Goal: Find specific page/section: Find specific page/section

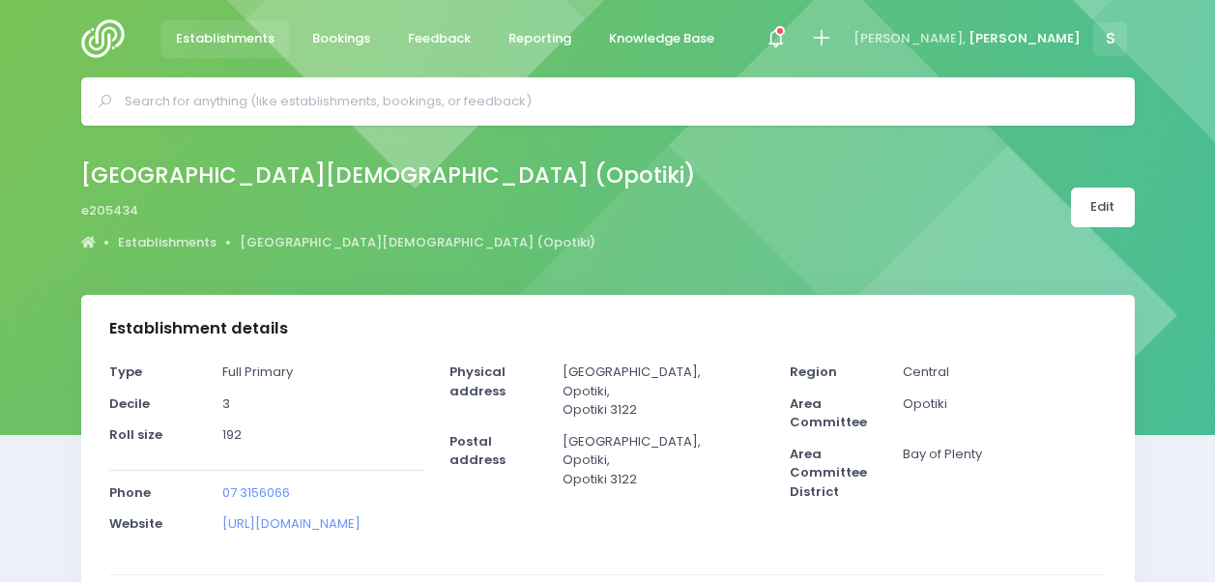
select select "5"
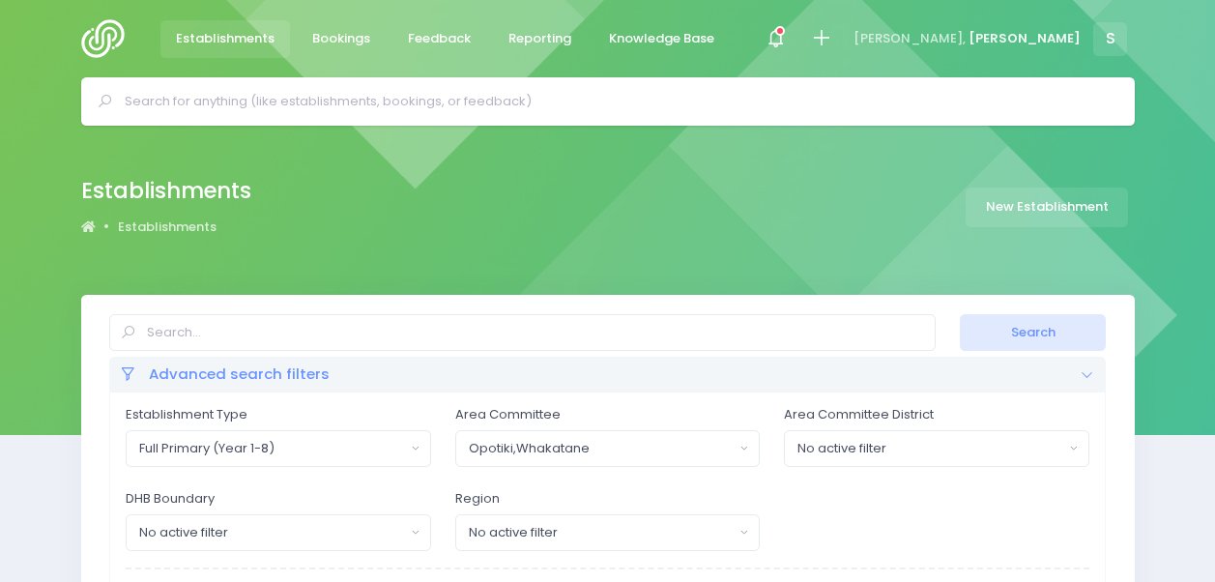
select select
select select "20"
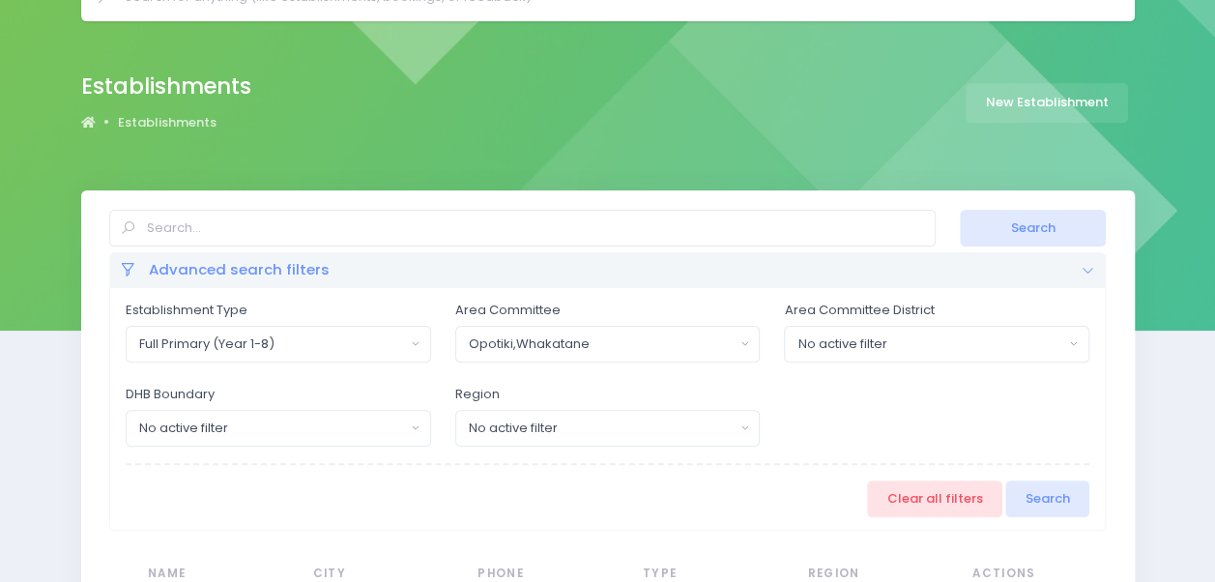
scroll to position [97, 0]
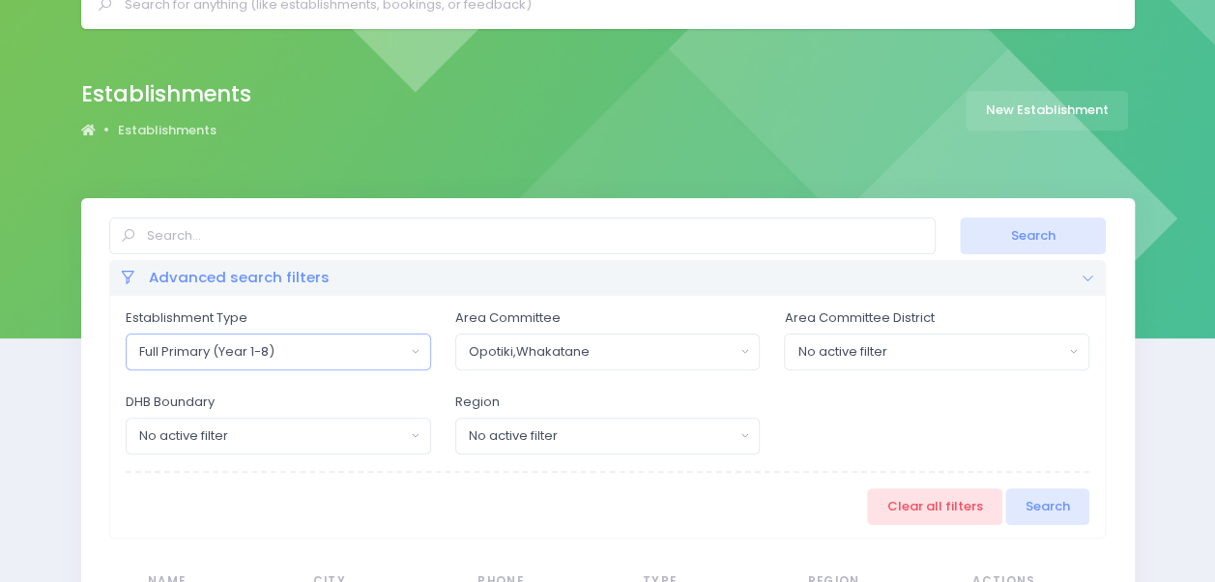
click at [339, 356] on div "Full Primary (Year 1-8)" at bounding box center [272, 351] width 266 height 19
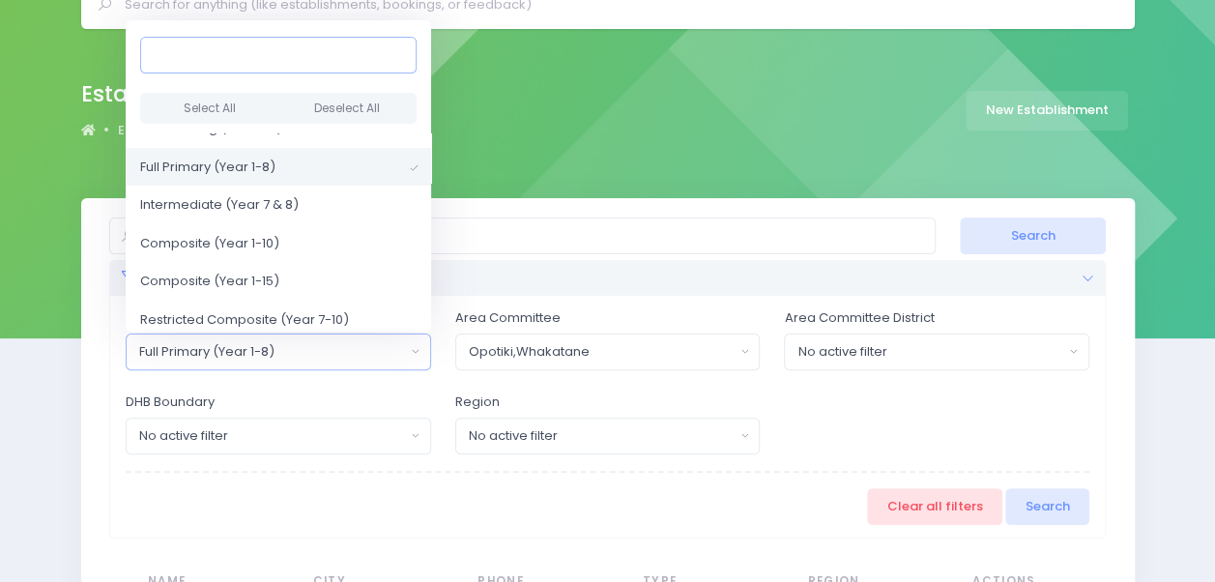
scroll to position [441, 0]
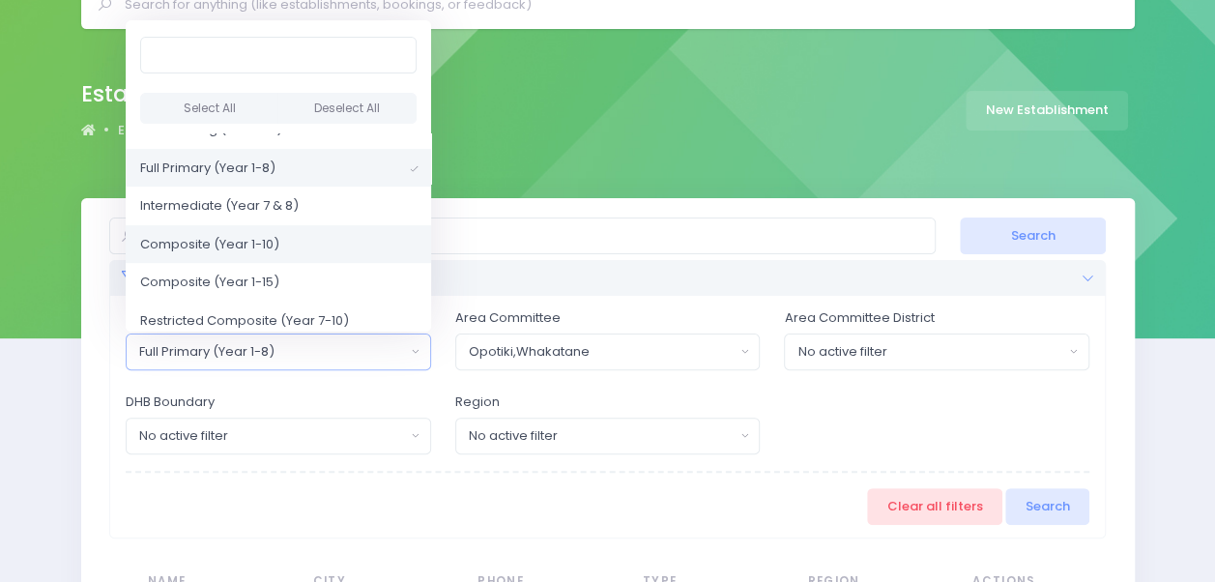
click at [308, 242] on link "Composite (Year 1-10)" at bounding box center [278, 243] width 305 height 39
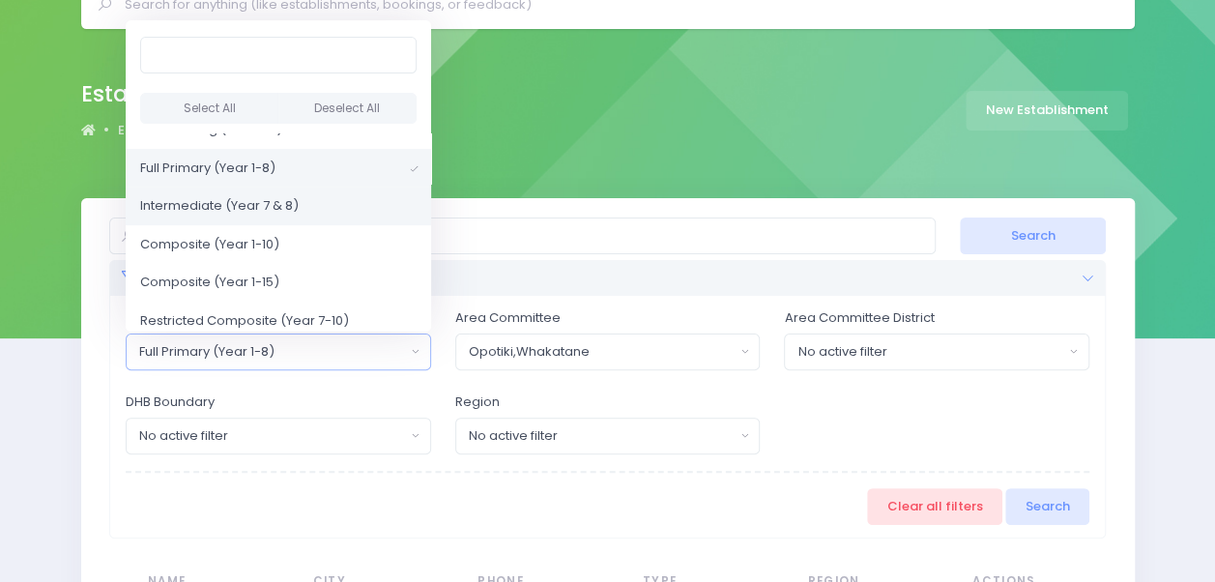
click at [334, 195] on link "Intermediate (Year 7 & 8)" at bounding box center [278, 206] width 305 height 39
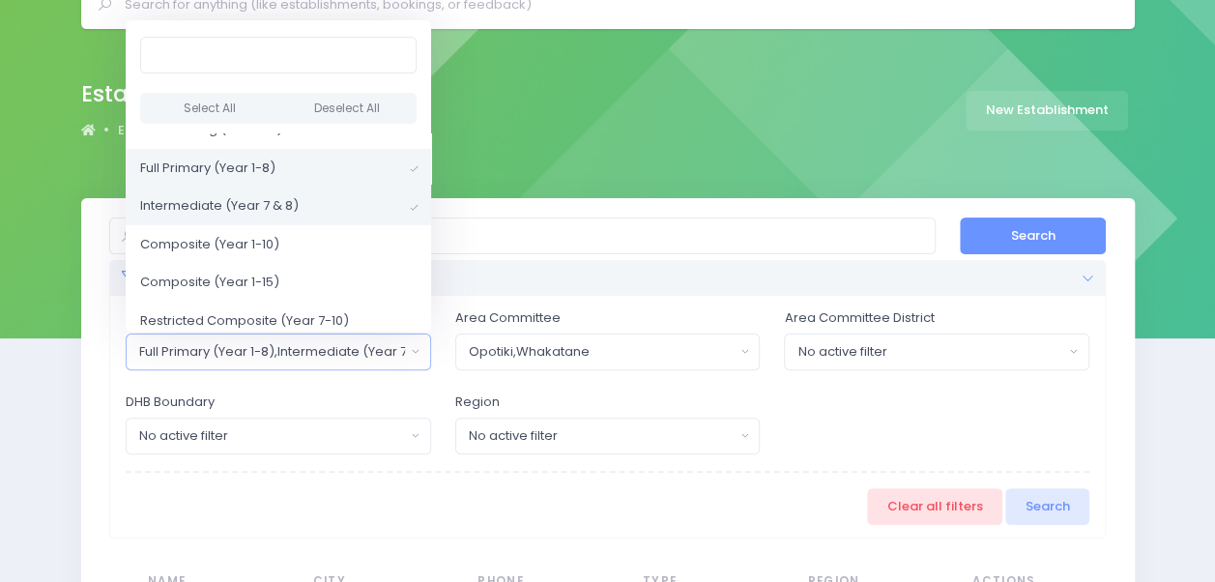
click at [1030, 231] on button "Search" at bounding box center [1033, 235] width 146 height 37
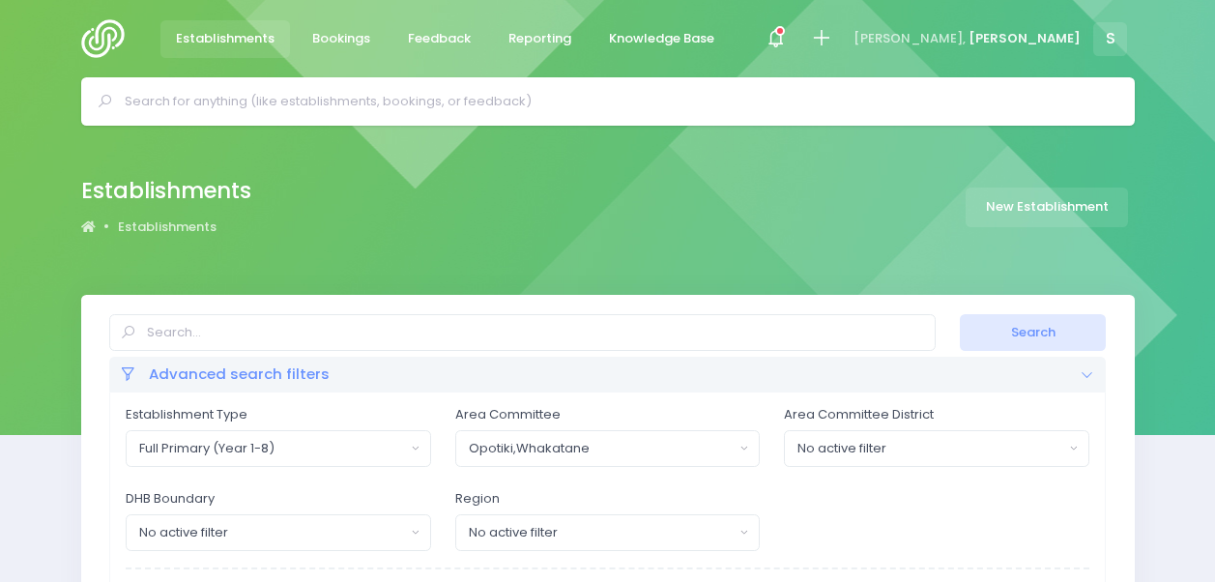
select select
select select "20"
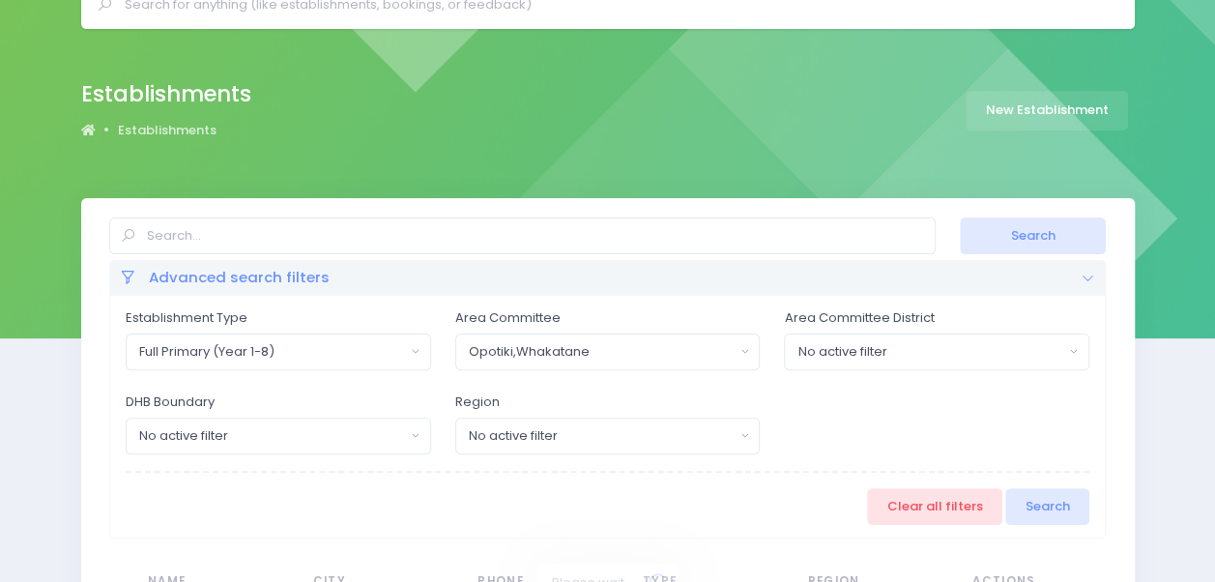
scroll to position [1574, 0]
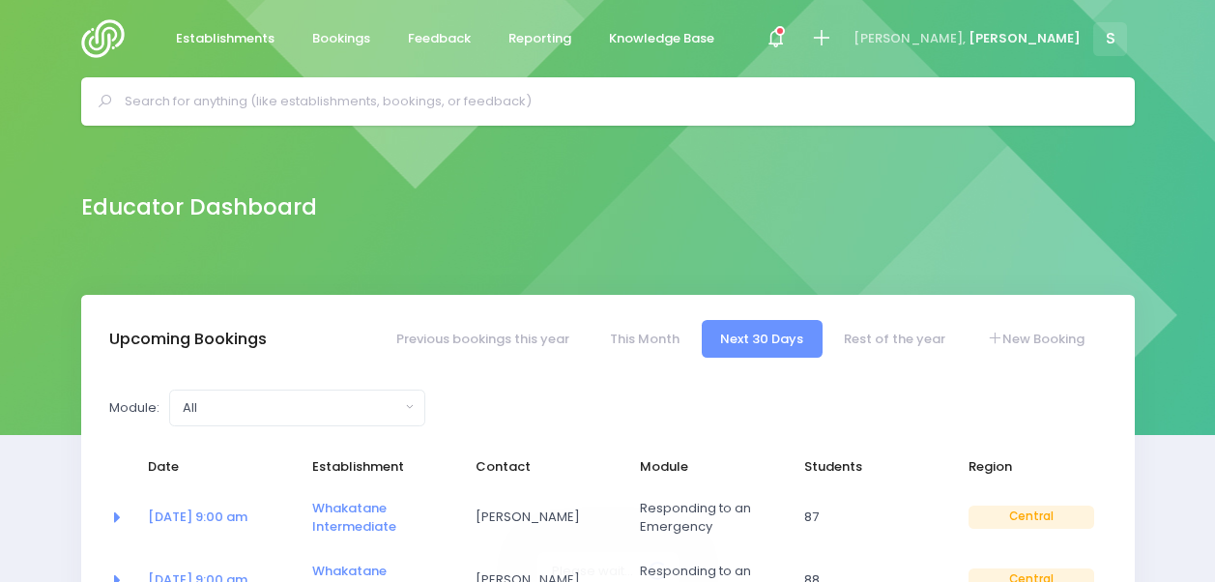
select select "5"
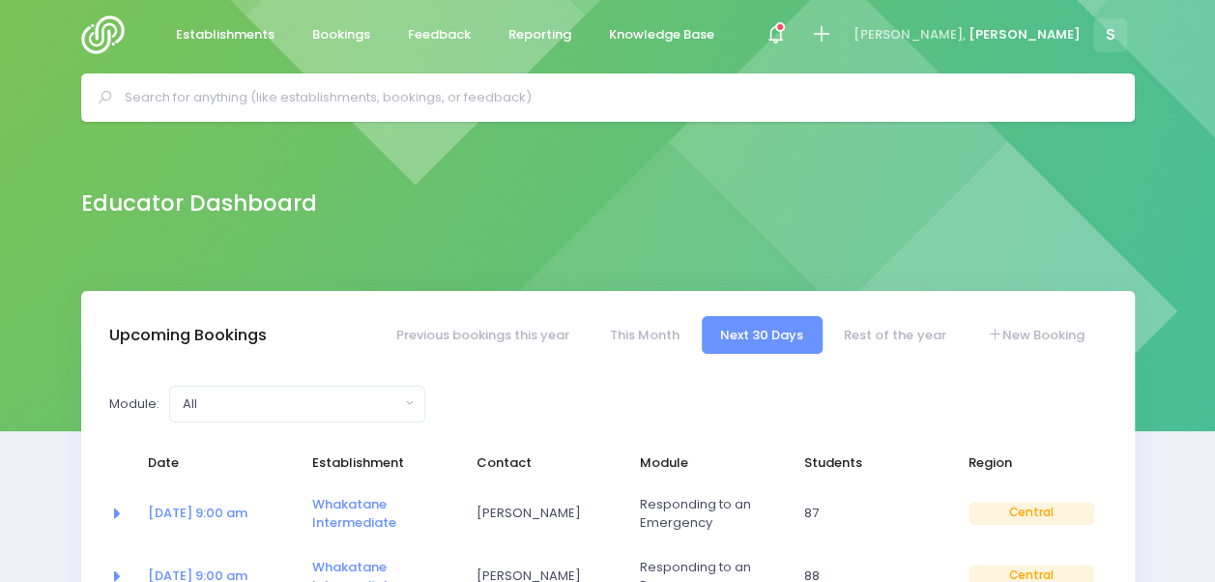
scroll to position [3, 0]
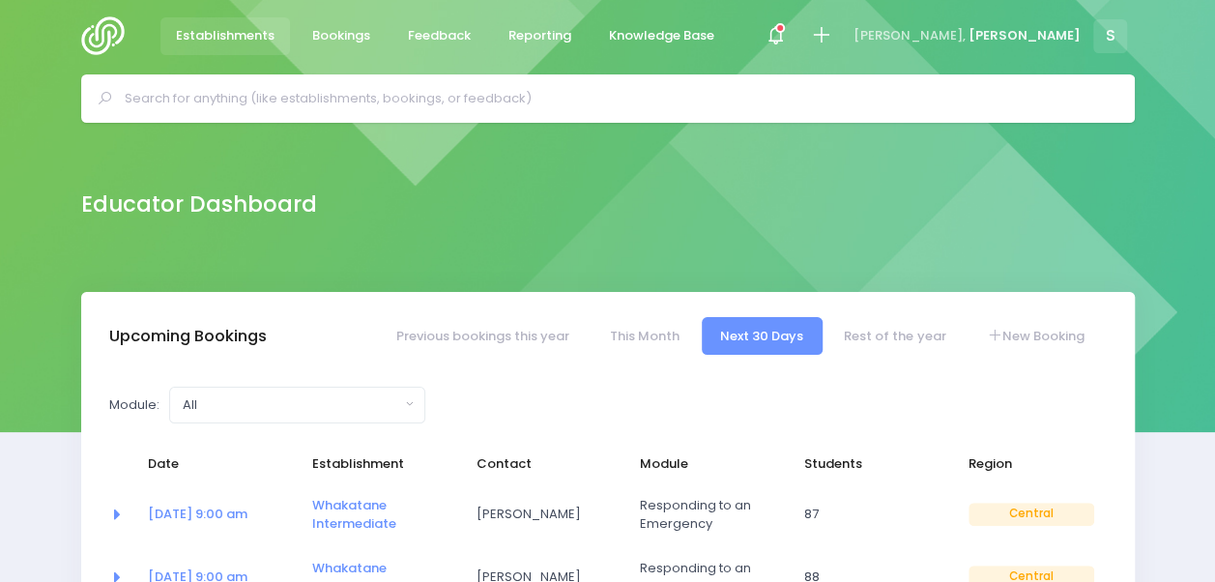
click at [201, 29] on span "Establishments" at bounding box center [225, 35] width 99 height 19
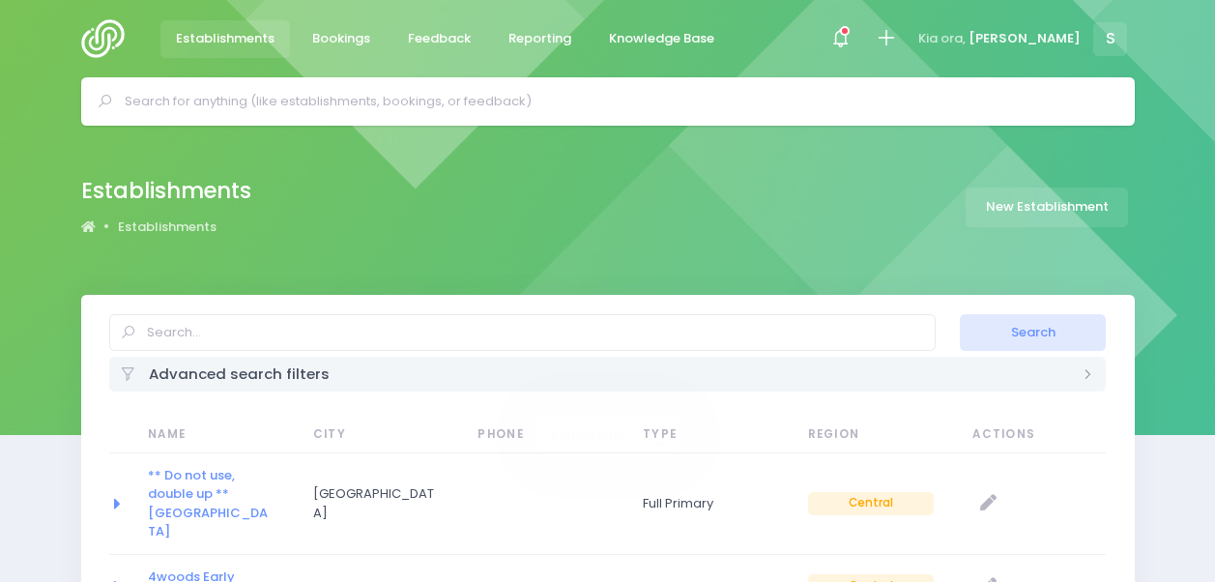
select select
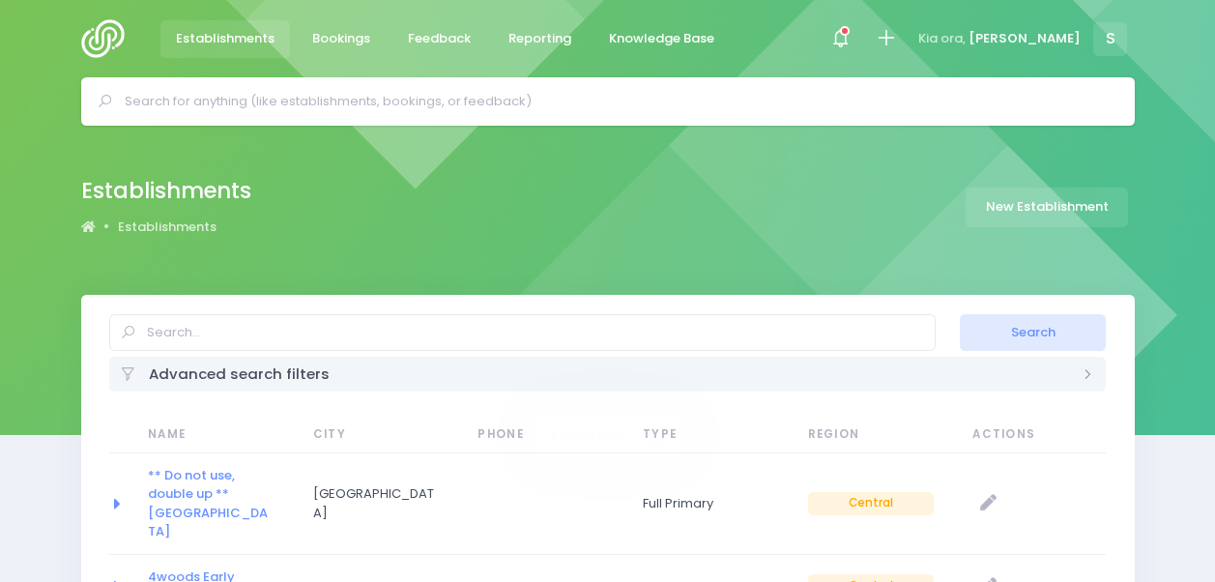
select select "20"
click at [532, 374] on div "Advanced search filters" at bounding box center [607, 374] width 997 height 34
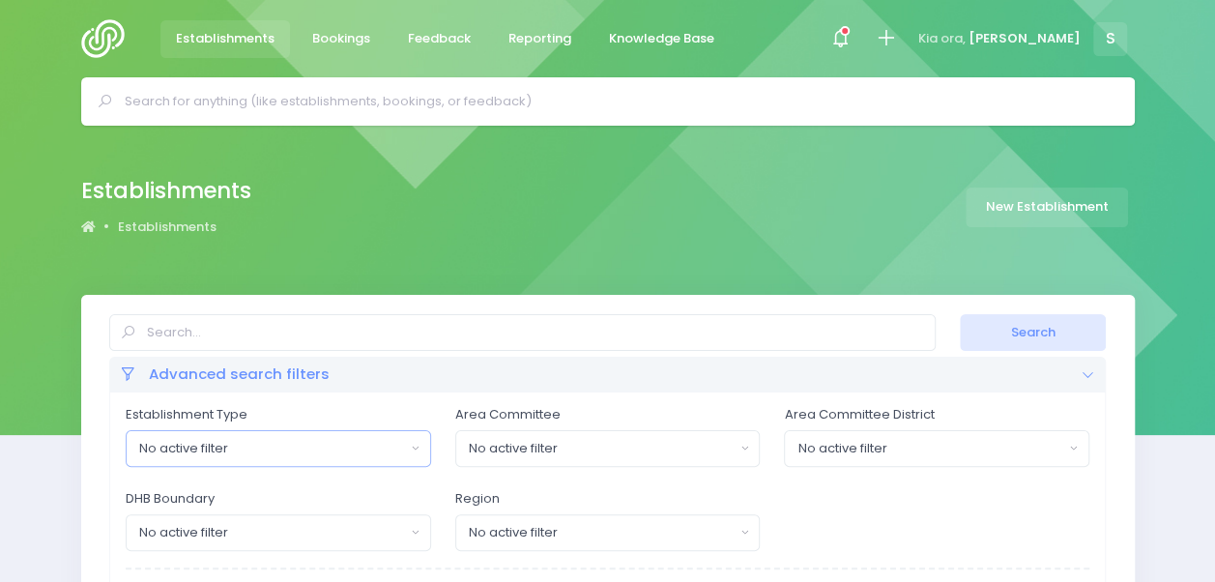
click at [407, 446] on button "No active filter" at bounding box center [278, 448] width 305 height 37
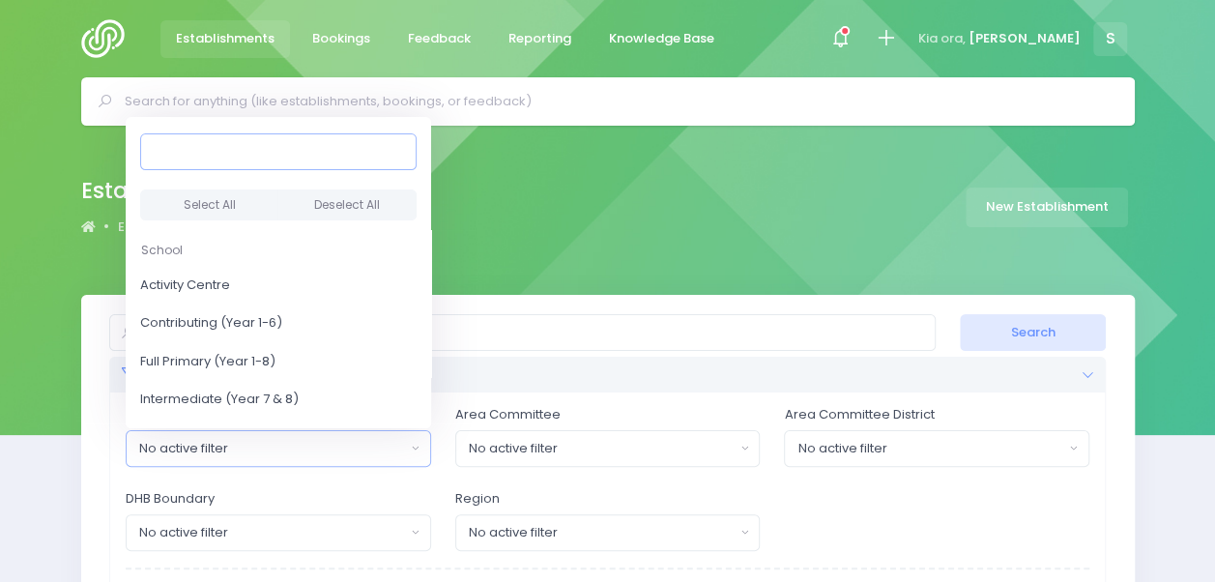
scroll to position [389, 0]
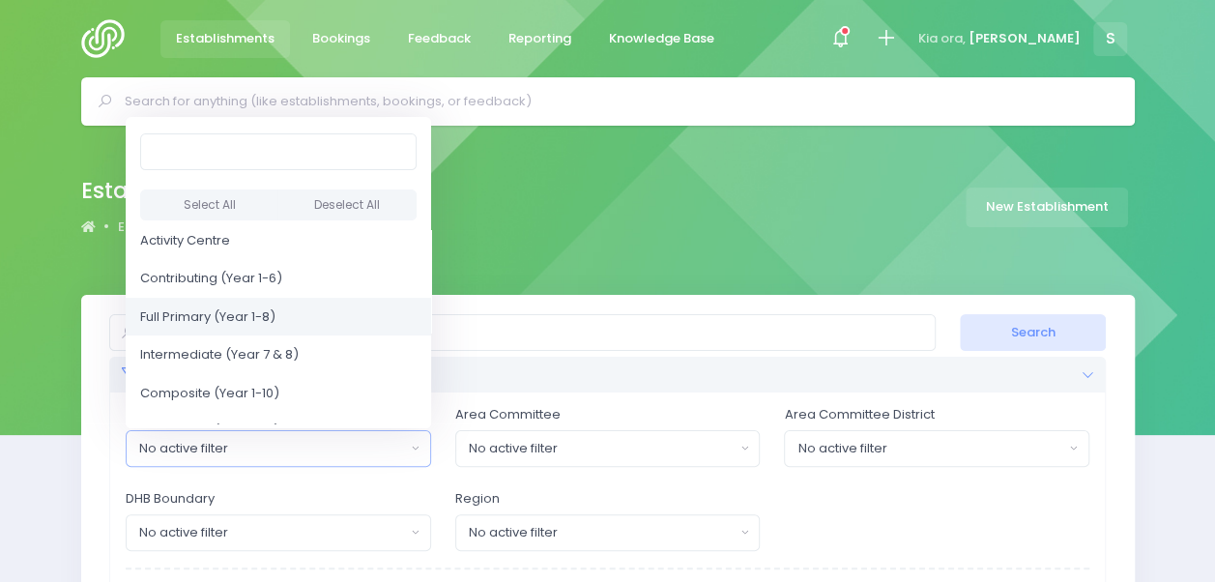
click at [302, 303] on link "Full Primary (Year 1-8)" at bounding box center [278, 316] width 305 height 39
select select "Full Primary"
click at [298, 346] on link "Intermediate (Year 7 & 8)" at bounding box center [278, 354] width 305 height 39
click at [678, 454] on div "No active filter" at bounding box center [602, 448] width 266 height 19
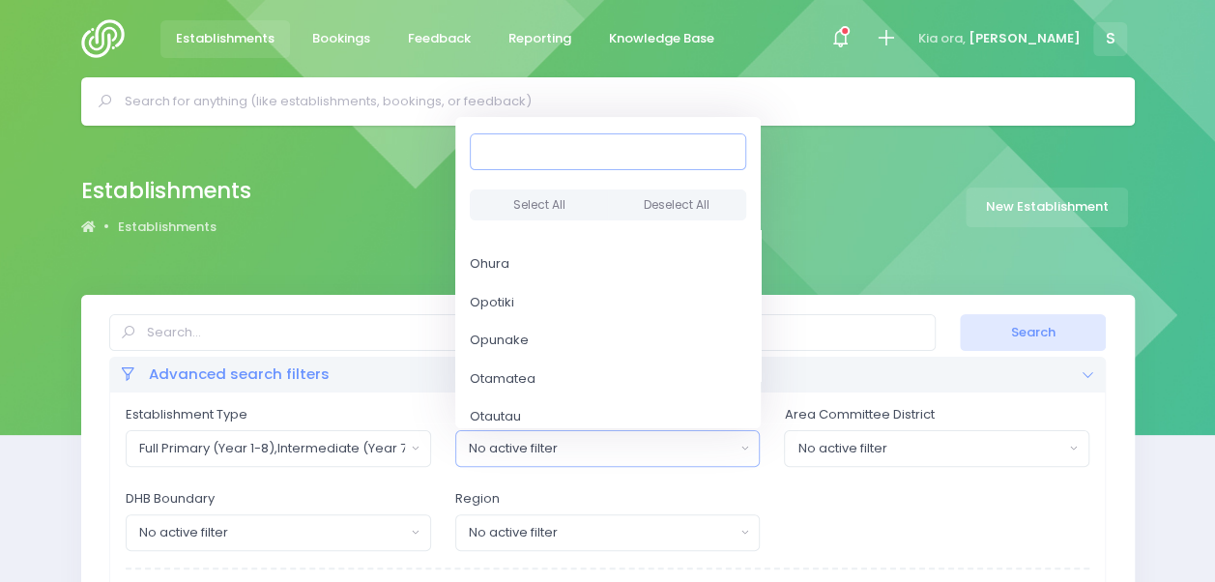
scroll to position [3056, 0]
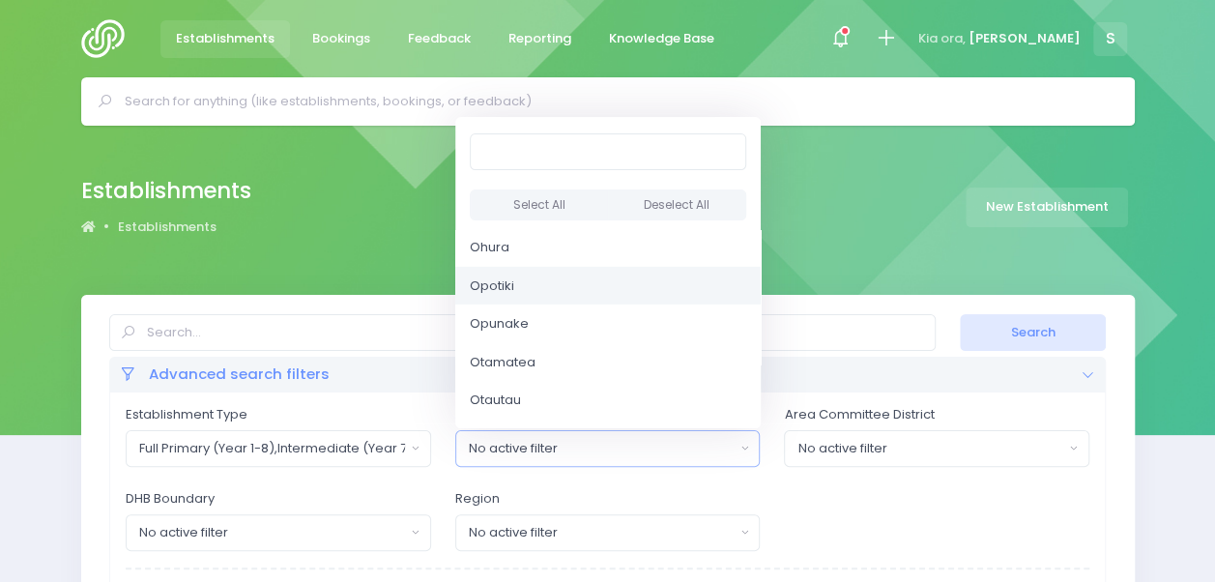
click at [584, 287] on link "Opotiki" at bounding box center [607, 286] width 305 height 39
select select "Opotiki"
click at [1043, 342] on button "Search" at bounding box center [1033, 332] width 146 height 37
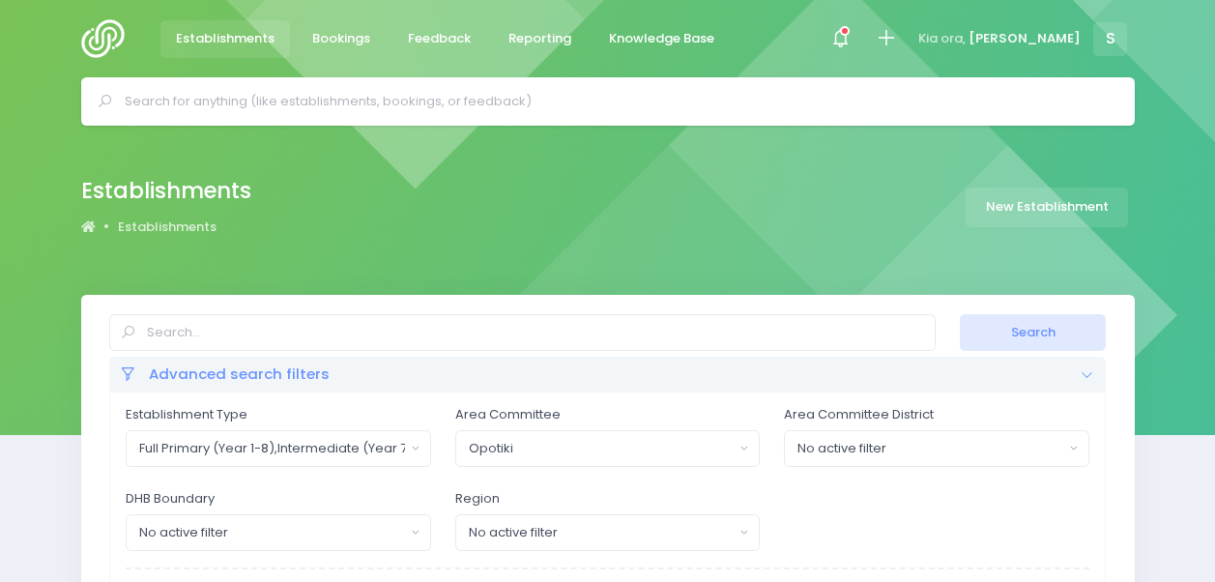
select select
select select "20"
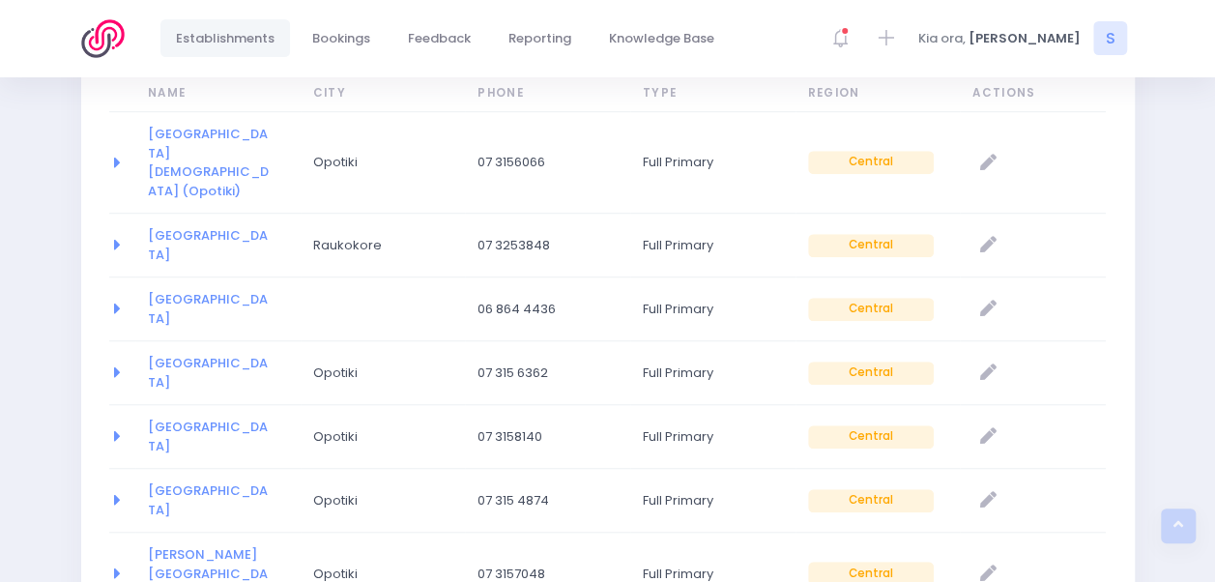
scroll to position [590, 0]
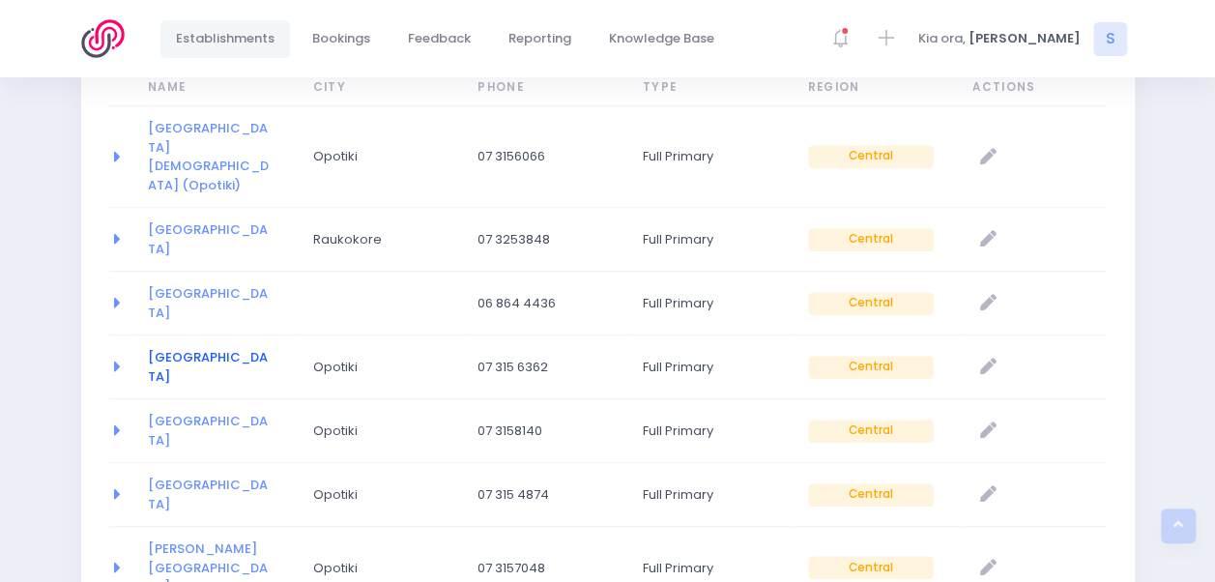
click at [210, 348] on link "[GEOGRAPHIC_DATA]" at bounding box center [208, 367] width 120 height 38
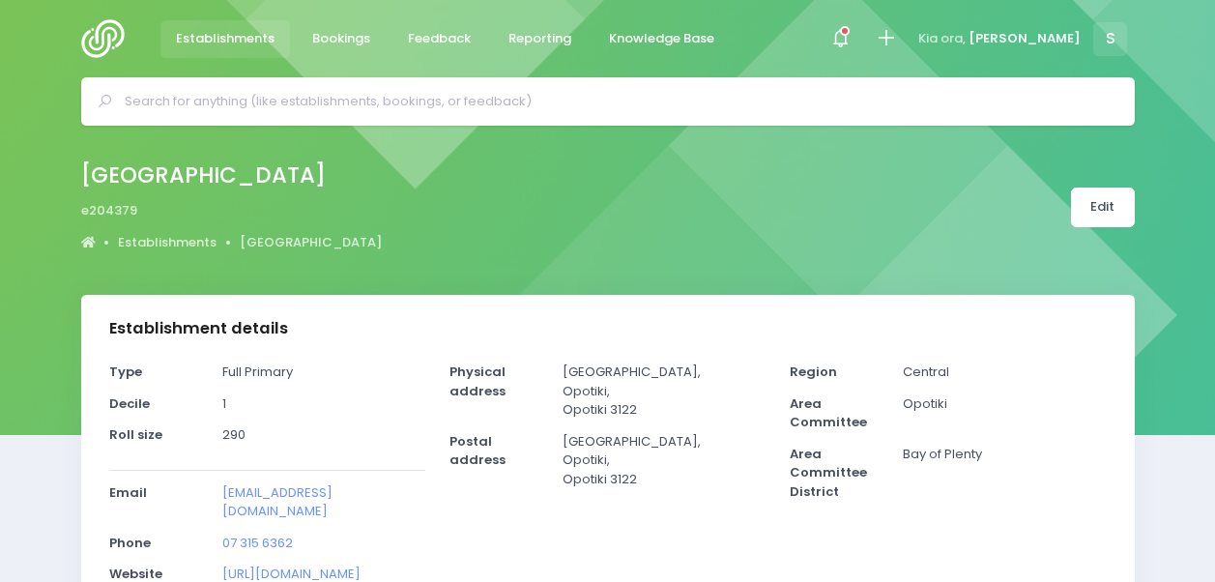
select select "5"
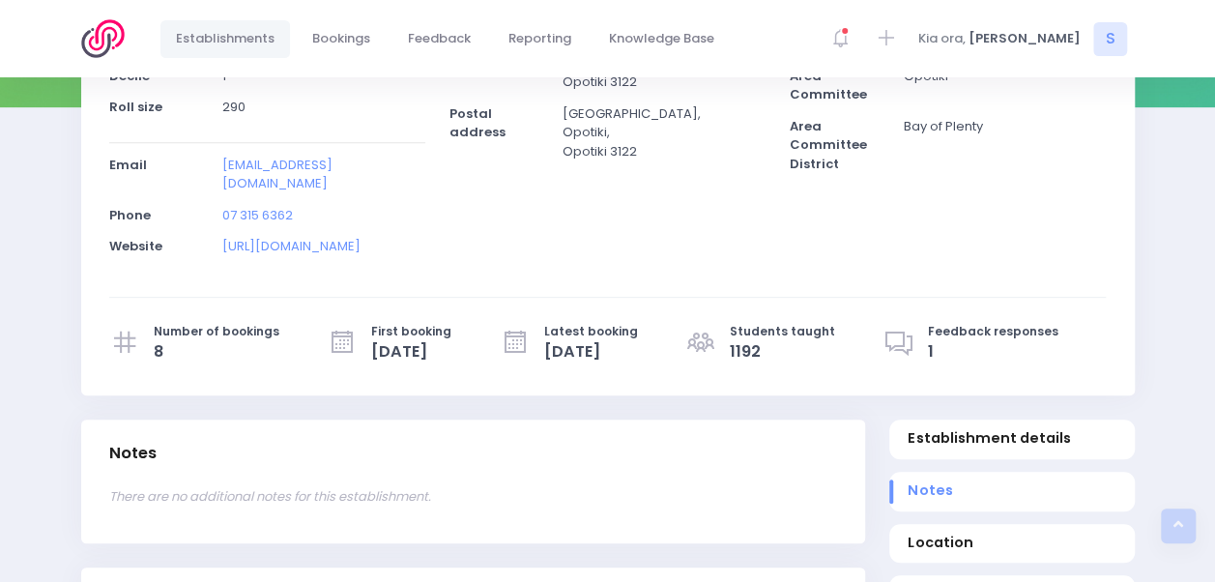
scroll to position [391, 0]
